Goal: Task Accomplishment & Management: Use online tool/utility

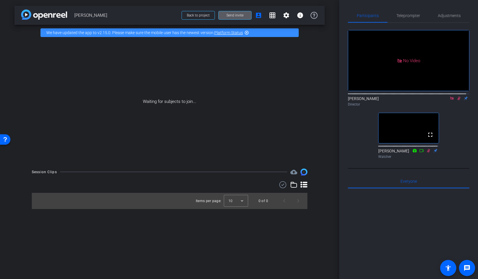
click at [457, 100] on icon at bounding box center [459, 98] width 5 height 4
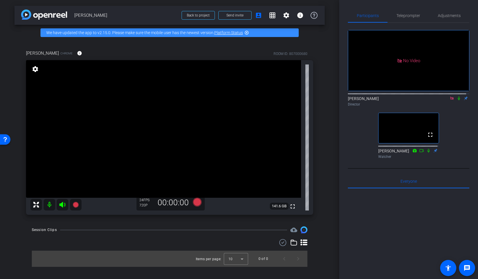
click at [355, 146] on div "No Video [PERSON_NAME] Director fullscreen [PERSON_NAME] Watcher" at bounding box center [409, 92] width 122 height 138
click at [429, 18] on div "Adjustments" at bounding box center [449, 16] width 41 height 14
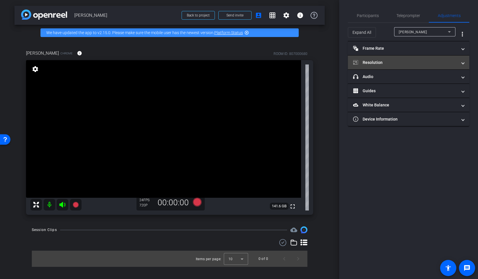
click at [374, 62] on mat-panel-title "Resolution" at bounding box center [405, 63] width 104 height 6
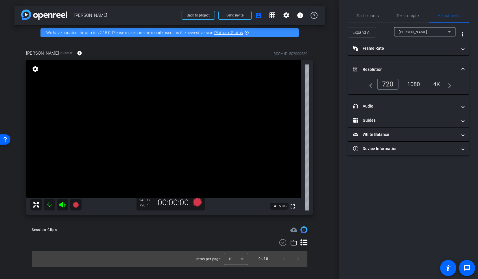
click at [409, 83] on div "1080" at bounding box center [414, 84] width 22 height 10
click at [415, 87] on div "1080" at bounding box center [414, 84] width 22 height 10
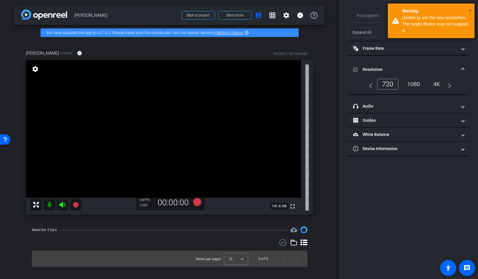
click at [471, 12] on span "×" at bounding box center [470, 10] width 3 height 7
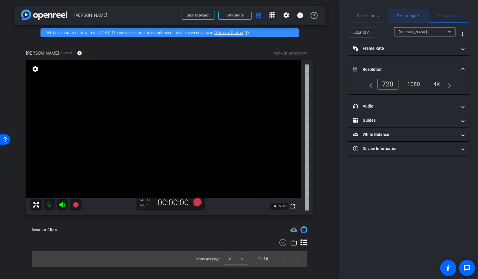
click at [403, 14] on span "Teleprompter" at bounding box center [409, 16] width 24 height 4
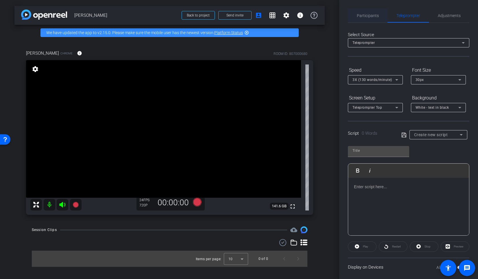
click at [371, 17] on span "Participants" at bounding box center [368, 16] width 22 height 4
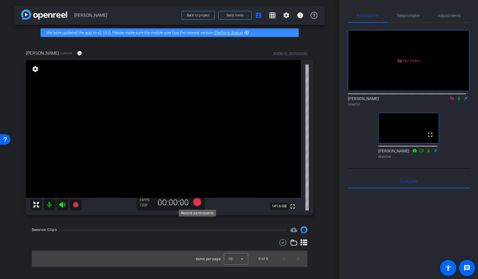
click at [194, 206] on icon at bounding box center [197, 202] width 14 height 10
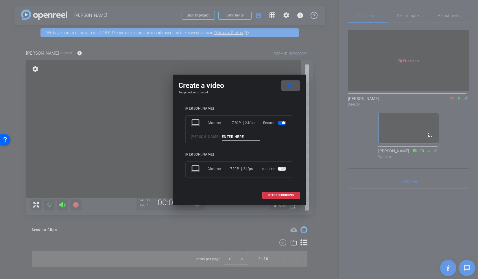
click at [222, 139] on input at bounding box center [241, 136] width 39 height 7
type input "nina 1"
click at [279, 196] on span "START RECORDING" at bounding box center [280, 195] width 25 height 3
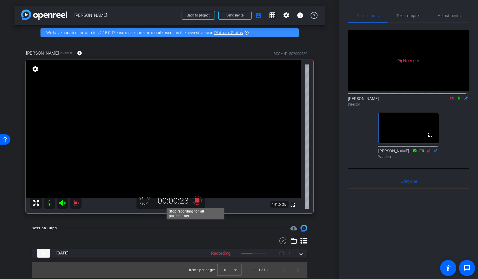
click at [195, 201] on icon at bounding box center [197, 200] width 9 height 9
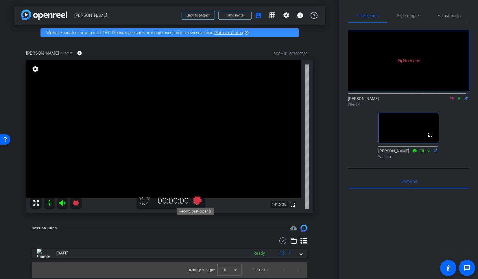
click at [196, 202] on icon at bounding box center [197, 200] width 9 height 9
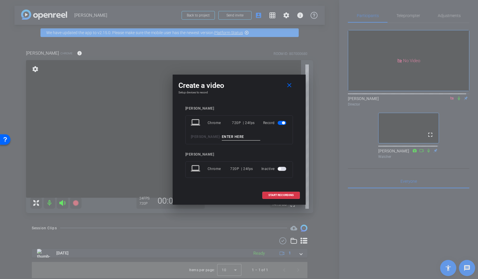
click at [244, 138] on input at bounding box center [241, 136] width 39 height 7
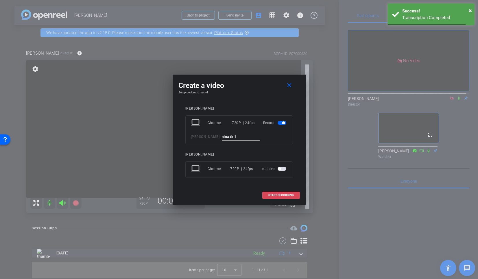
type input "nina tk 1"
click at [272, 191] on span at bounding box center [281, 195] width 37 height 14
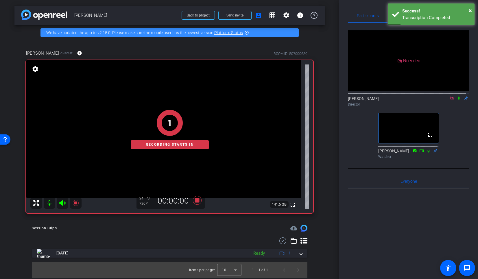
click at [458, 97] on icon at bounding box center [459, 99] width 2 height 4
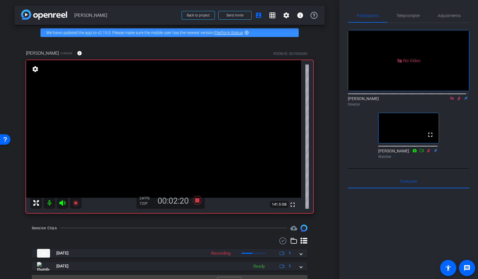
click at [458, 97] on icon at bounding box center [459, 99] width 3 height 4
click at [196, 202] on icon at bounding box center [197, 200] width 9 height 9
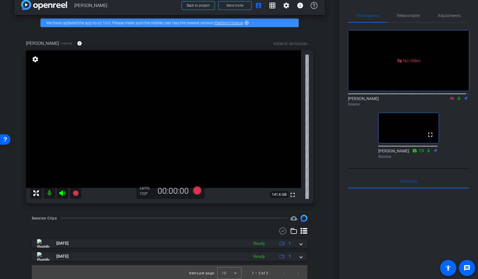
scroll to position [12, 0]
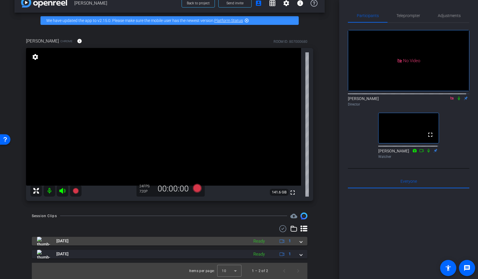
click at [300, 243] on span at bounding box center [301, 241] width 2 height 6
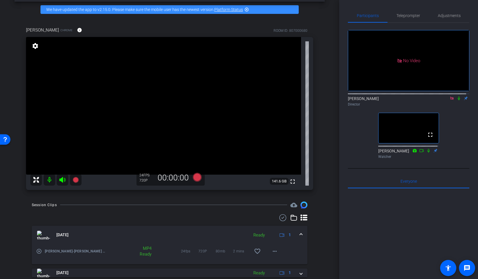
scroll to position [42, 0]
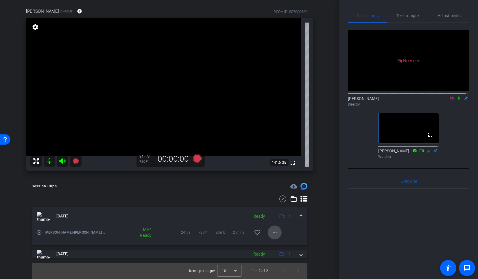
click at [271, 232] on mat-icon "more_horiz" at bounding box center [274, 232] width 7 height 7
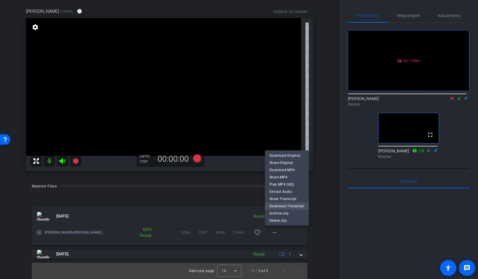
click at [293, 207] on span "Download Transcript" at bounding box center [287, 206] width 35 height 7
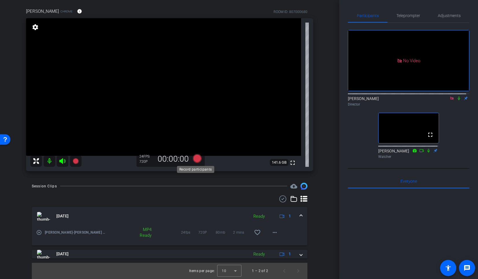
click at [200, 158] on icon at bounding box center [197, 158] width 9 height 9
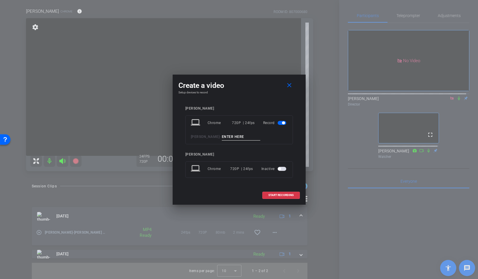
click at [232, 138] on input at bounding box center [241, 136] width 39 height 7
type input "nina tk 2"
click at [280, 197] on span at bounding box center [281, 195] width 37 height 14
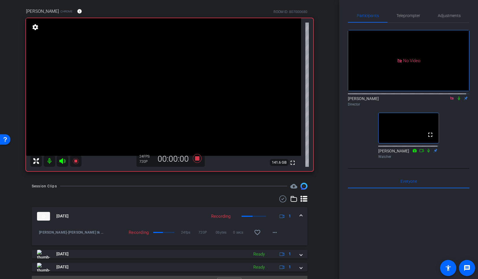
click at [458, 97] on icon at bounding box center [459, 99] width 2 height 4
click at [458, 97] on icon at bounding box center [459, 99] width 3 height 4
click at [198, 158] on icon at bounding box center [197, 158] width 14 height 10
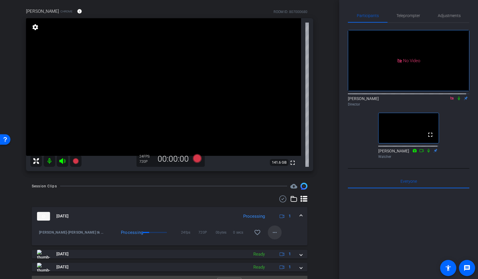
click at [273, 235] on mat-icon "more_horiz" at bounding box center [274, 232] width 7 height 7
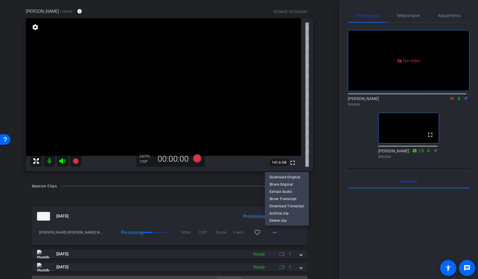
click at [315, 240] on div at bounding box center [239, 139] width 478 height 279
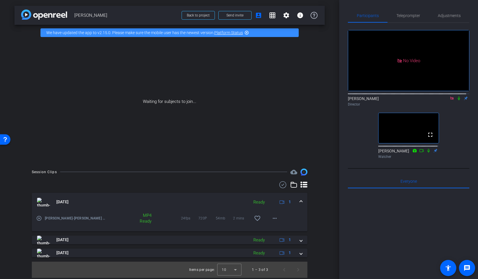
scroll to position [0, 0]
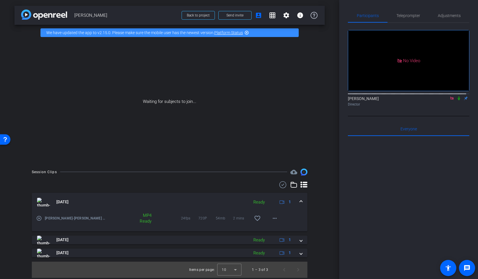
click at [458, 97] on icon at bounding box center [459, 99] width 2 height 4
click at [302, 201] on span at bounding box center [301, 202] width 2 height 6
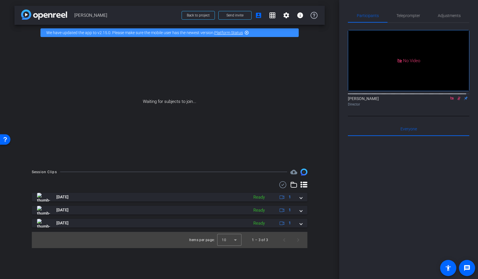
click at [282, 187] on icon at bounding box center [283, 184] width 9 height 7
click at [282, 187] on span at bounding box center [277, 186] width 20 height 14
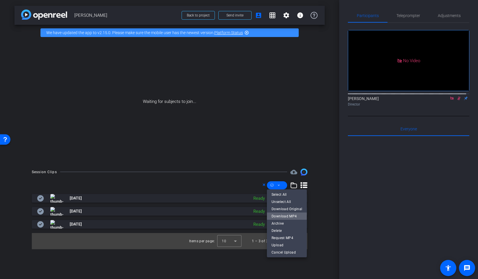
click at [292, 218] on span "Download MP4" at bounding box center [287, 216] width 31 height 7
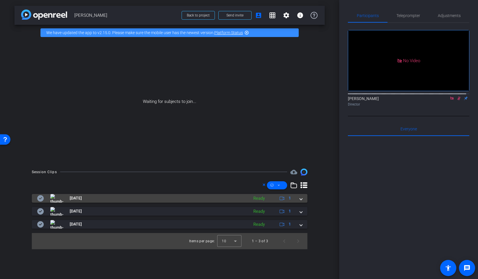
click at [300, 201] on span at bounding box center [301, 198] width 2 height 6
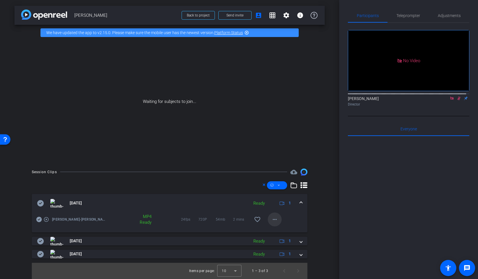
click at [275, 220] on mat-icon "more_horiz" at bounding box center [274, 219] width 7 height 7
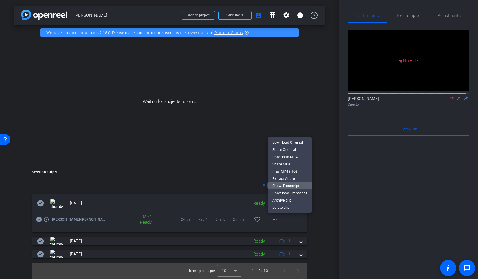
click at [290, 187] on span "Show Transcript" at bounding box center [290, 185] width 35 height 7
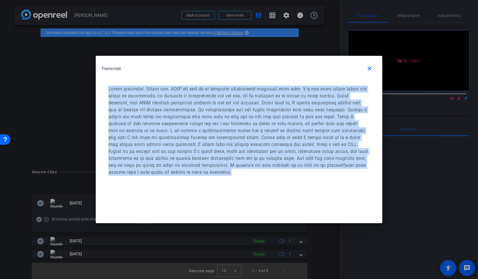
drag, startPoint x: 281, startPoint y: 172, endPoint x: 103, endPoint y: 78, distance: 201.3
click at [103, 78] on div "Transcript close" at bounding box center [239, 122] width 287 height 132
copy p "Great question. Thank you. FUEL was one of my favorite development programs thu…"
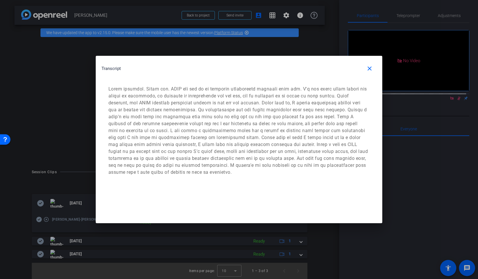
click at [126, 53] on div at bounding box center [239, 139] width 478 height 279
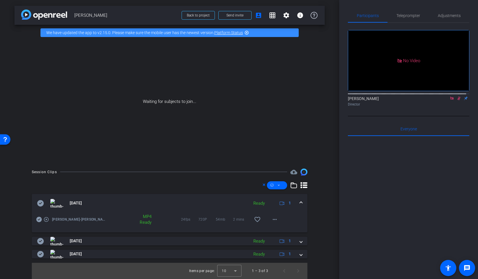
click at [303, 204] on mat-expansion-panel-header "[DATE] Ready 1" at bounding box center [170, 203] width 276 height 19
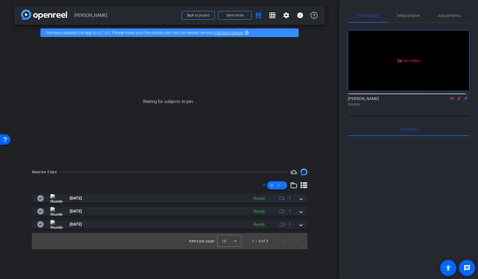
click at [278, 187] on icon at bounding box center [278, 185] width 3 height 7
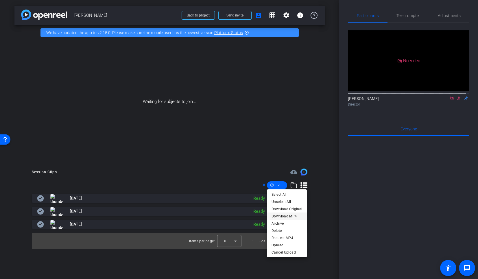
click at [286, 218] on span "Download MP4" at bounding box center [287, 216] width 31 height 7
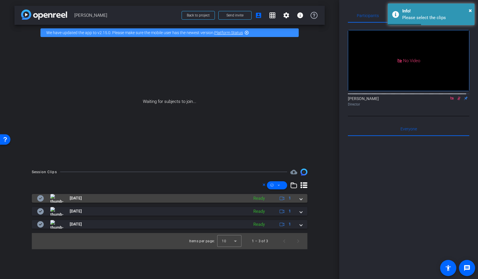
click at [43, 198] on icon at bounding box center [40, 198] width 7 height 6
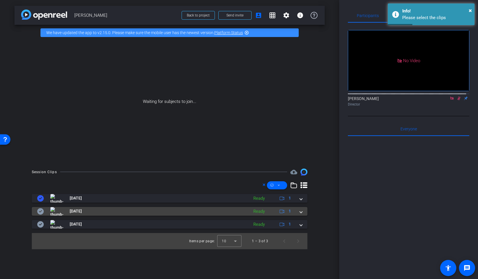
click at [41, 209] on icon at bounding box center [40, 211] width 7 height 6
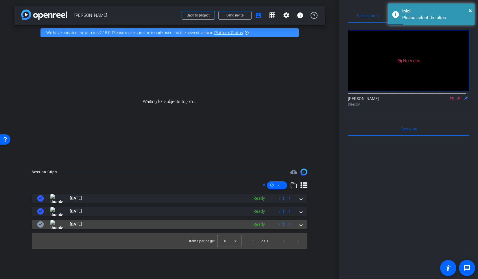
click at [40, 224] on icon at bounding box center [40, 224] width 7 height 6
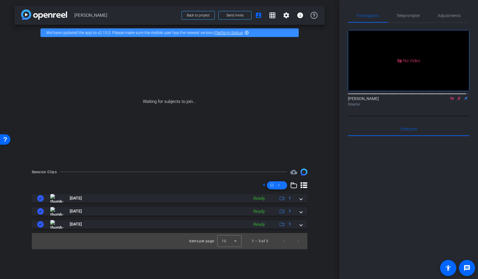
click at [280, 187] on icon at bounding box center [278, 185] width 3 height 7
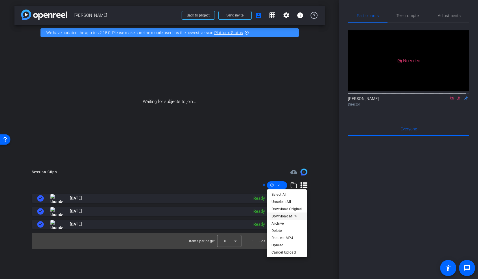
click at [293, 217] on span "Download MP4" at bounding box center [287, 216] width 31 height 7
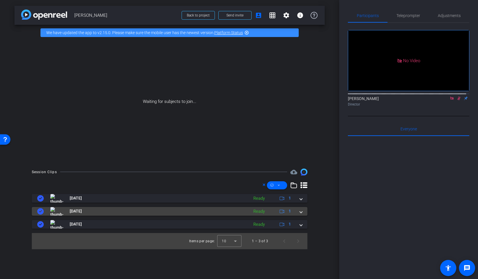
click at [300, 213] on span at bounding box center [301, 211] width 2 height 6
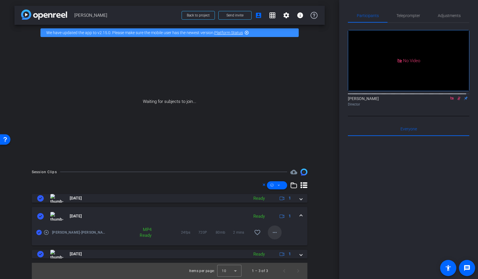
click at [277, 233] on mat-icon "more_horiz" at bounding box center [274, 232] width 7 height 7
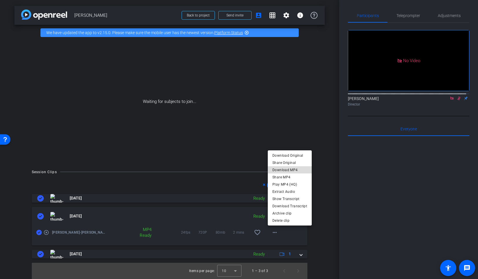
click at [290, 169] on span "Download MP4" at bounding box center [290, 169] width 35 height 7
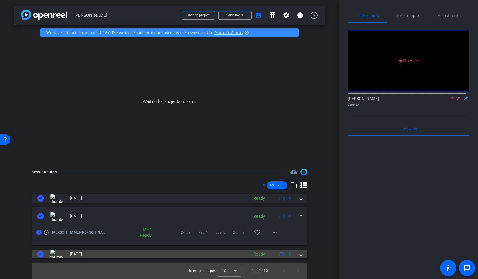
click at [301, 255] on span at bounding box center [301, 254] width 2 height 6
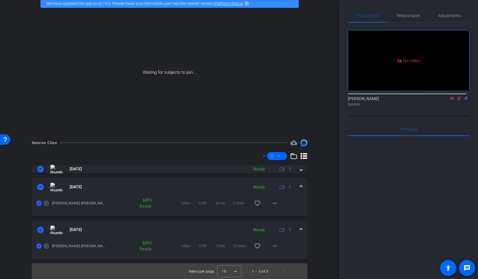
scroll to position [30, 0]
click at [276, 245] on span at bounding box center [275, 246] width 14 height 14
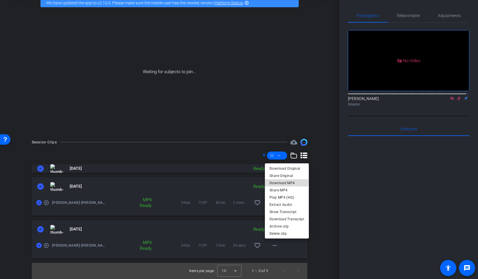
click at [278, 181] on span "Download MP4" at bounding box center [287, 182] width 35 height 7
